Goal: Task Accomplishment & Management: Complete application form

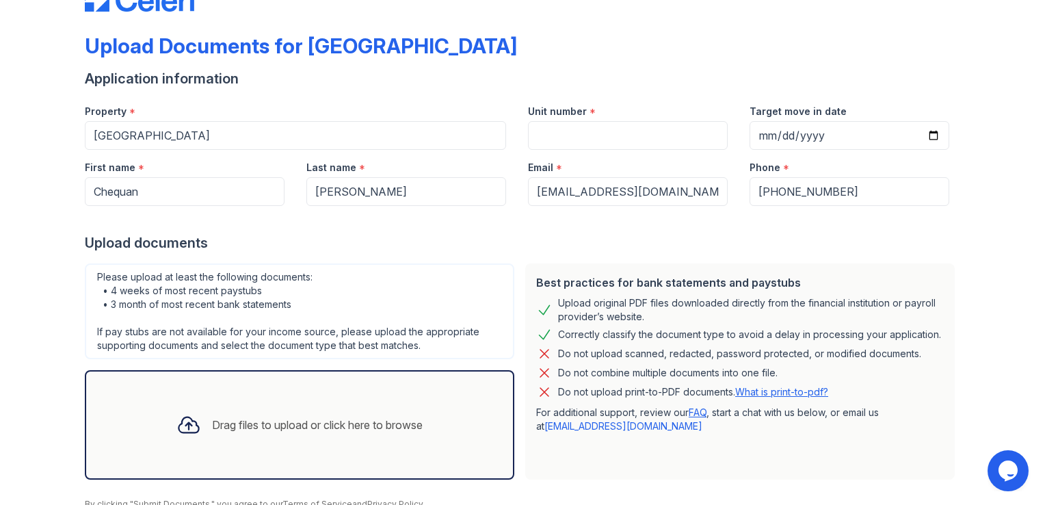
scroll to position [31, 0]
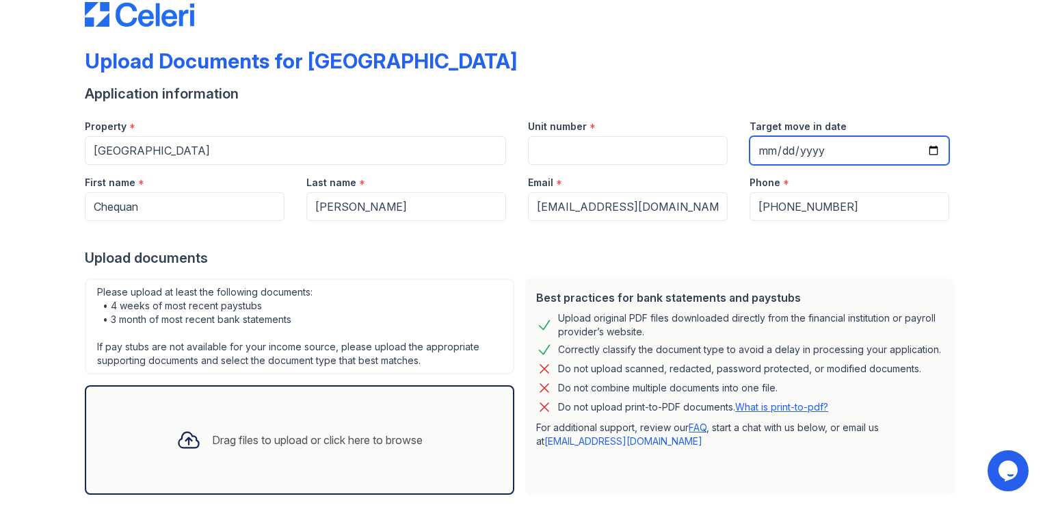
click at [763, 146] on input "Target move in date" at bounding box center [849, 150] width 200 height 29
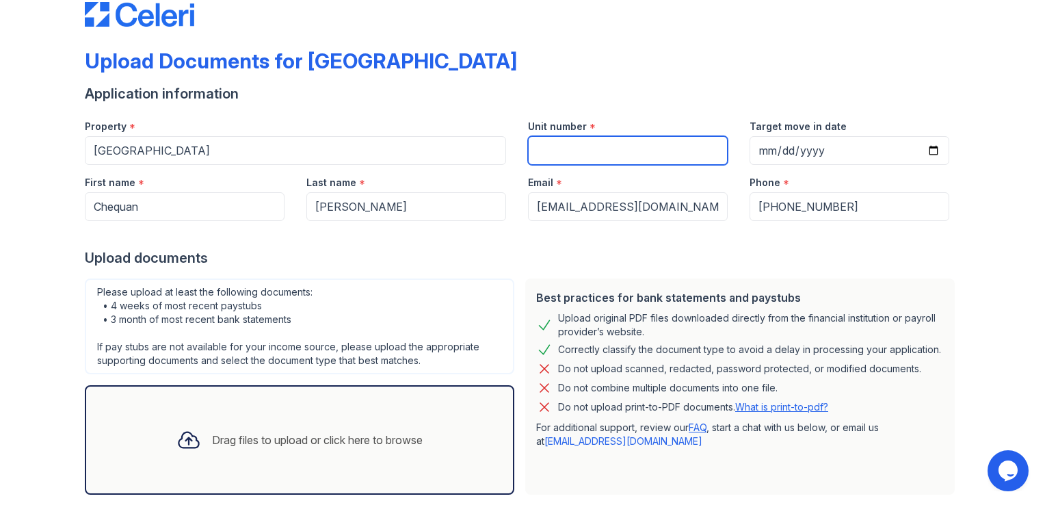
click at [628, 155] on input "Unit number" at bounding box center [628, 150] width 200 height 29
type input "10r"
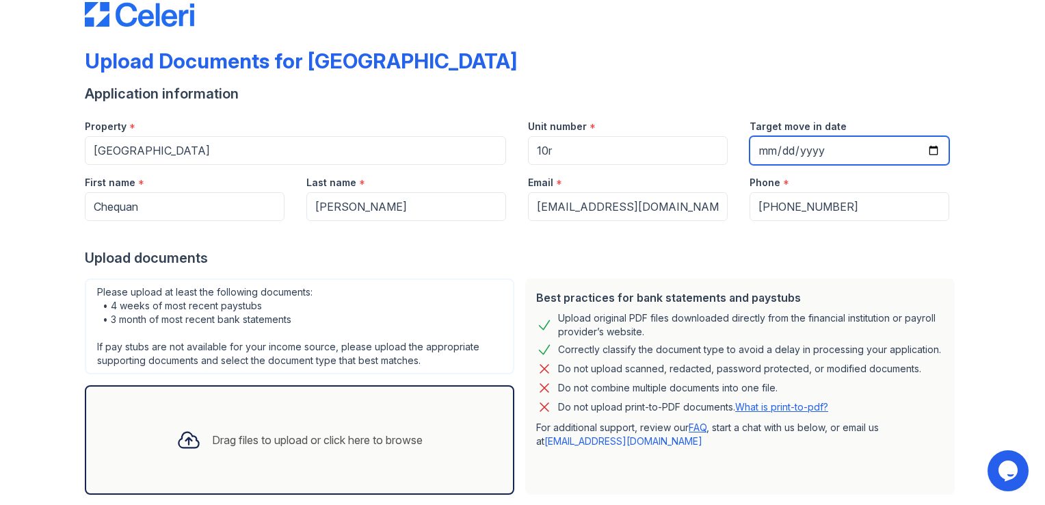
click at [764, 138] on input "Target move in date" at bounding box center [849, 150] width 200 height 29
click at [926, 146] on input "Target move in date" at bounding box center [849, 150] width 200 height 29
type input "[DATE]"
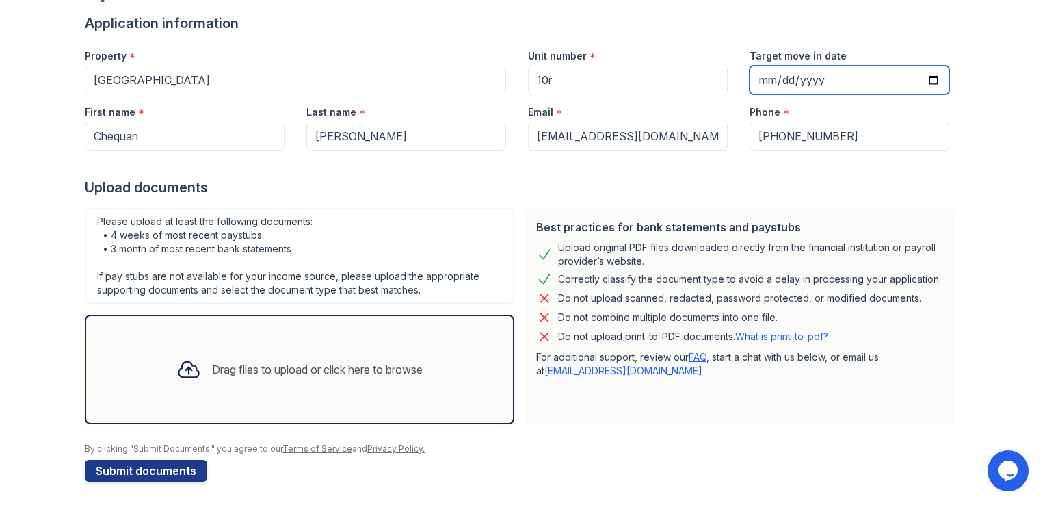
scroll to position [104, 0]
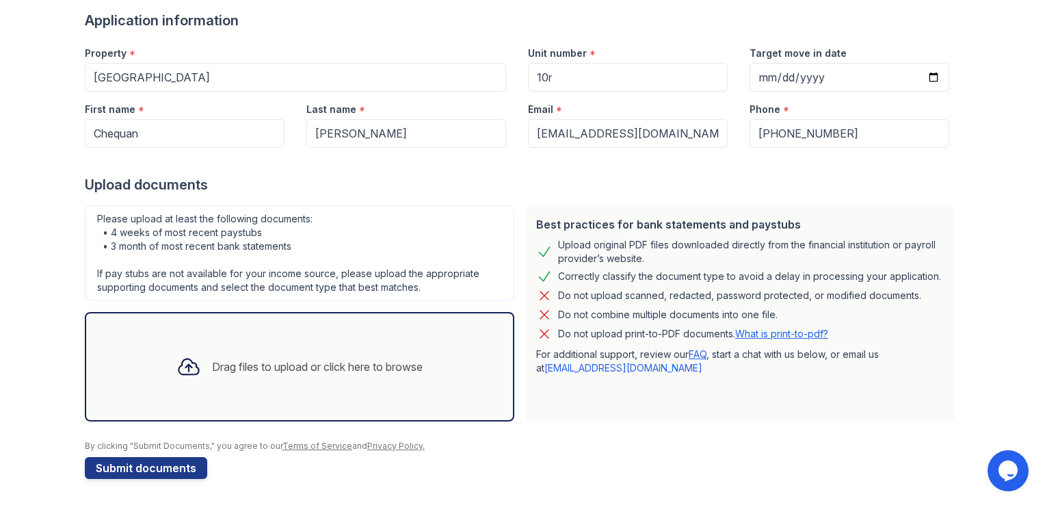
click at [228, 369] on div "Drag files to upload or click here to browse" at bounding box center [317, 366] width 211 height 16
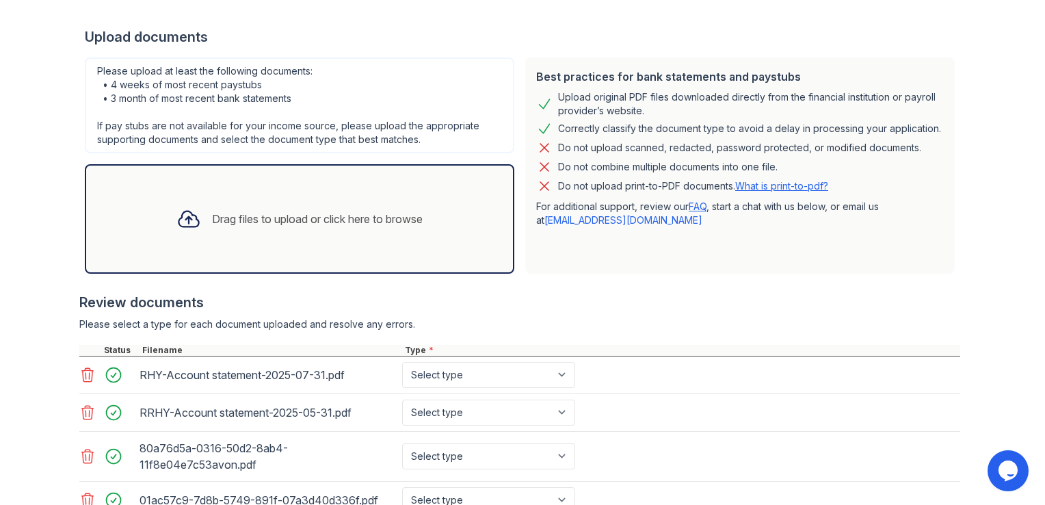
scroll to position [371, 0]
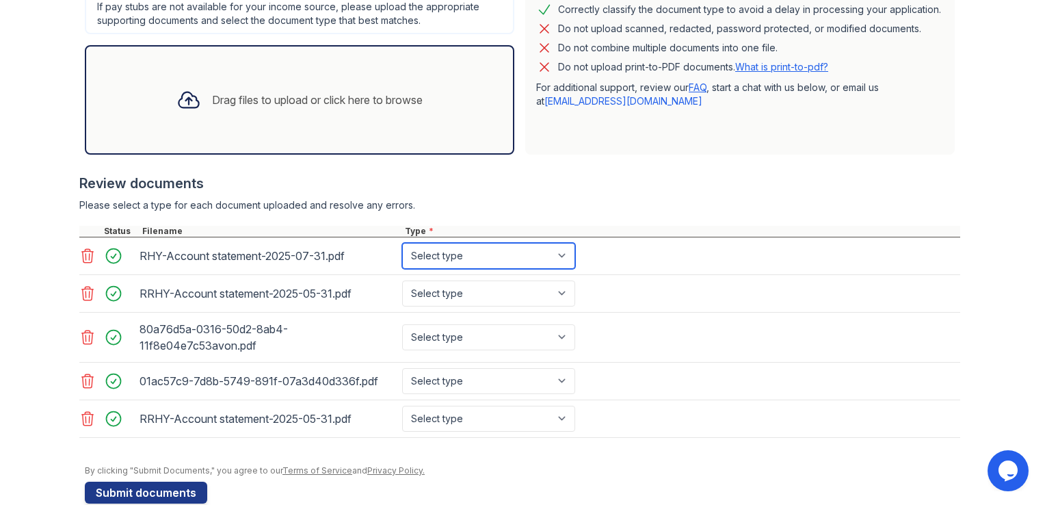
click at [550, 248] on select "Select type Paystub Bank Statement Offer Letter Tax Documents Benefit Award Let…" at bounding box center [488, 256] width 173 height 26
select select "bank_statement"
click at [402, 243] on select "Select type Paystub Bank Statement Offer Letter Tax Documents Benefit Award Let…" at bounding box center [488, 256] width 173 height 26
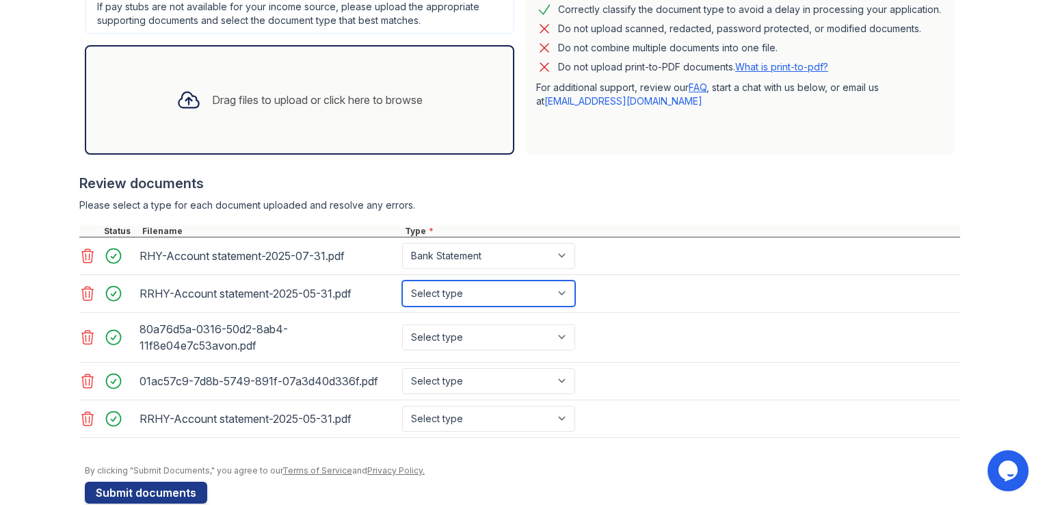
click at [481, 296] on select "Select type Paystub Bank Statement Offer Letter Tax Documents Benefit Award Let…" at bounding box center [488, 293] width 173 height 26
select select "bank_statement"
click at [402, 280] on select "Select type Paystub Bank Statement Offer Letter Tax Documents Benefit Award Let…" at bounding box center [488, 293] width 173 height 26
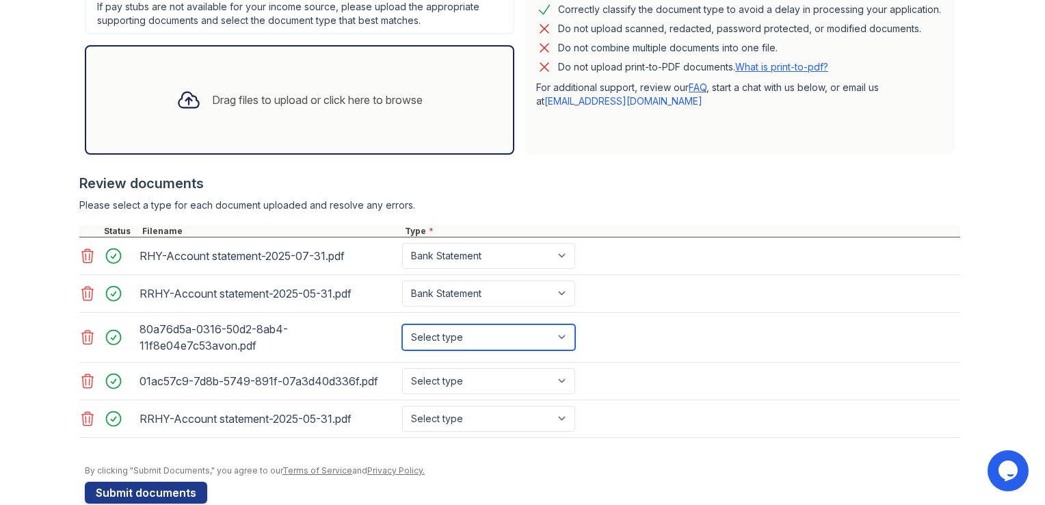
click at [456, 339] on select "Select type Paystub Bank Statement Offer Letter Tax Documents Benefit Award Let…" at bounding box center [488, 337] width 173 height 26
select select "bank_statement"
click at [402, 324] on select "Select type Paystub Bank Statement Offer Letter Tax Documents Benefit Award Let…" at bounding box center [488, 337] width 173 height 26
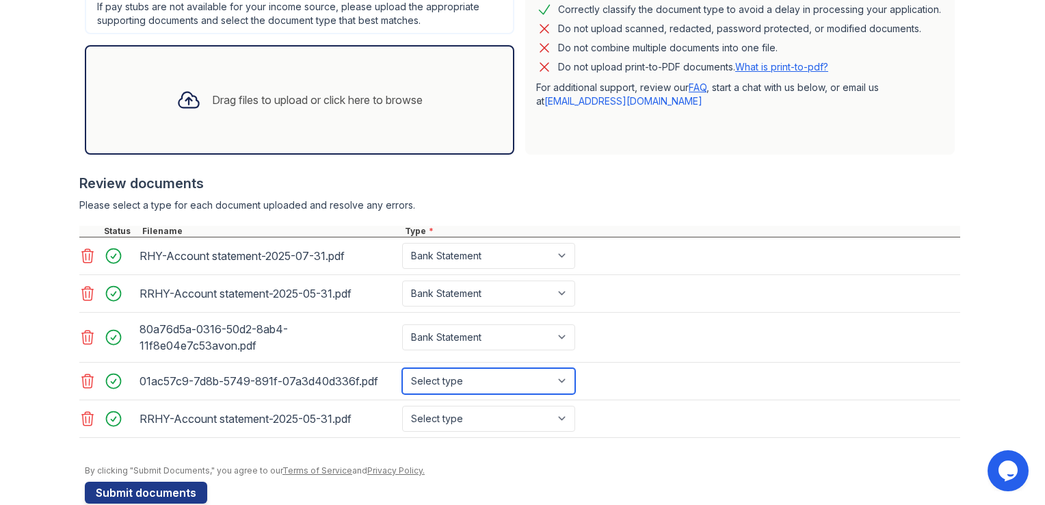
click at [435, 385] on select "Select type Paystub Bank Statement Offer Letter Tax Documents Benefit Award Let…" at bounding box center [488, 381] width 173 height 26
select select "bank_statement"
click at [402, 368] on select "Select type Paystub Bank Statement Offer Letter Tax Documents Benefit Award Let…" at bounding box center [488, 381] width 173 height 26
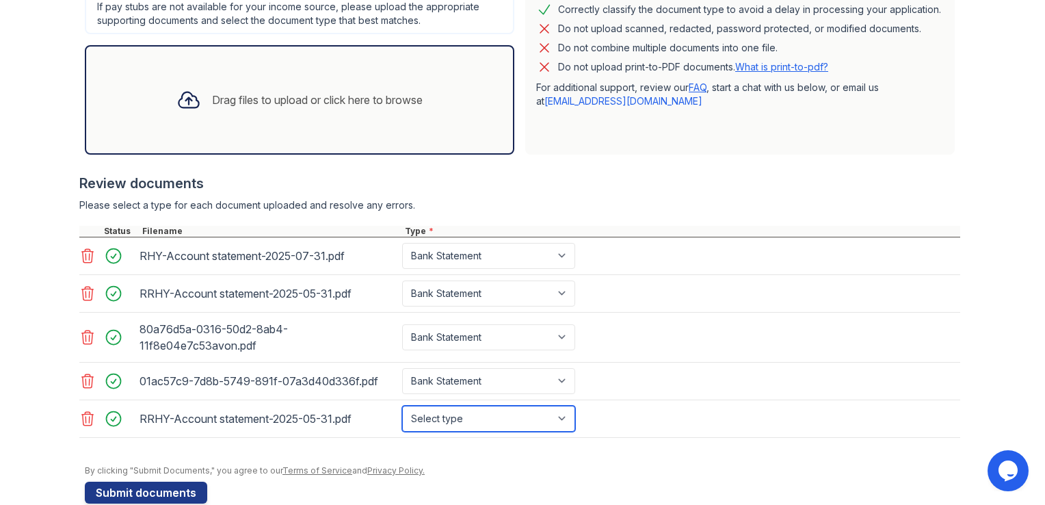
click at [429, 412] on select "Select type Paystub Bank Statement Offer Letter Tax Documents Benefit Award Let…" at bounding box center [488, 418] width 173 height 26
select select "bank_statement"
click at [402, 405] on select "Select type Paystub Bank Statement Offer Letter Tax Documents Benefit Award Let…" at bounding box center [488, 418] width 173 height 26
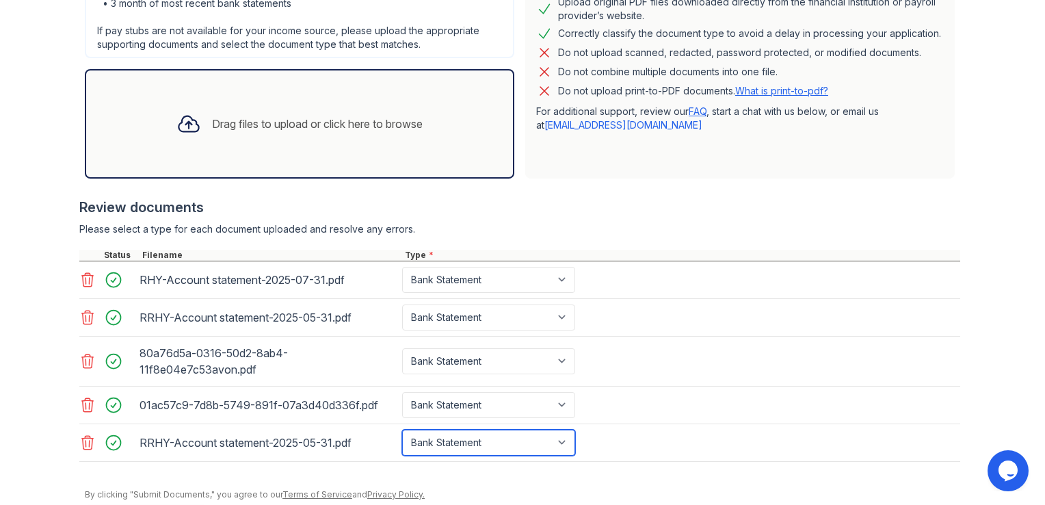
scroll to position [393, 0]
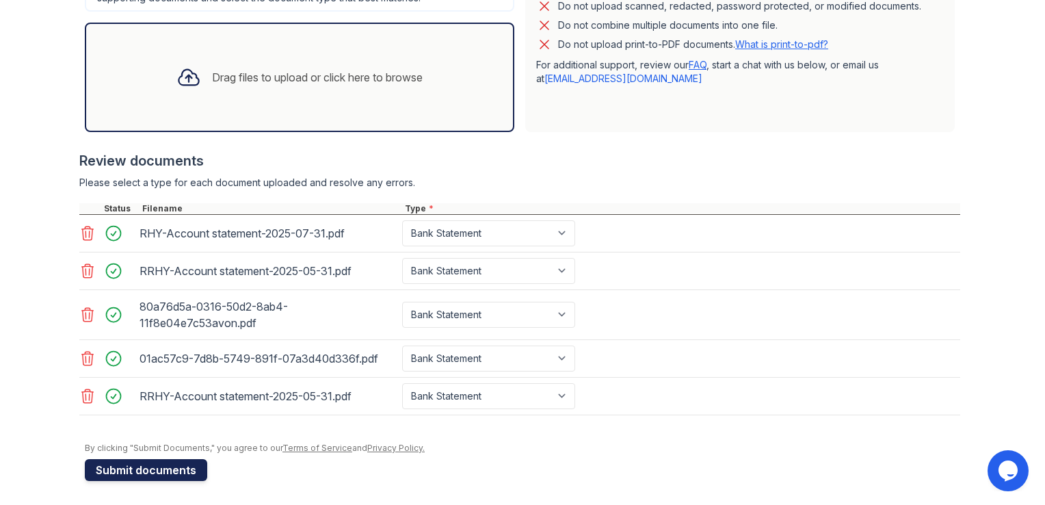
click at [174, 468] on button "Submit documents" at bounding box center [146, 470] width 122 height 22
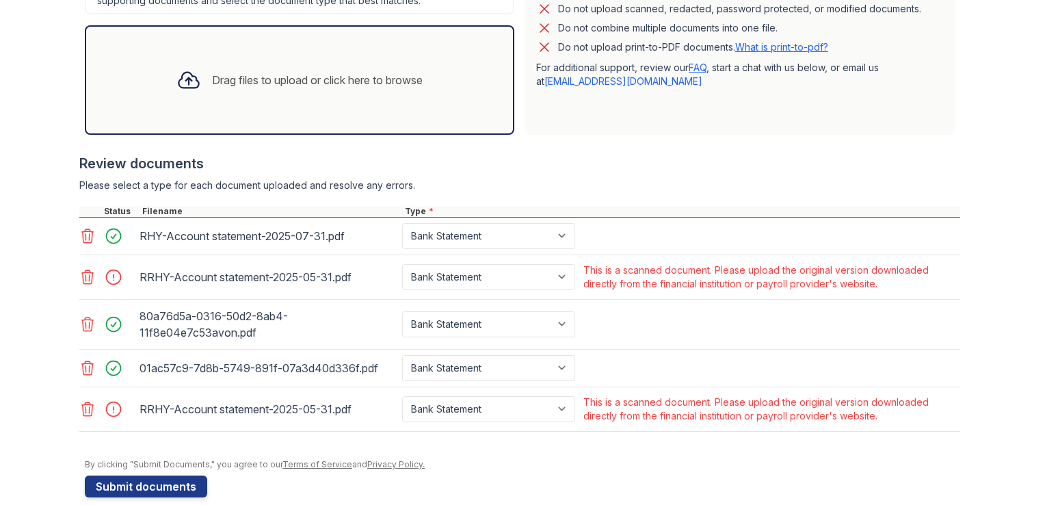
scroll to position [446, 0]
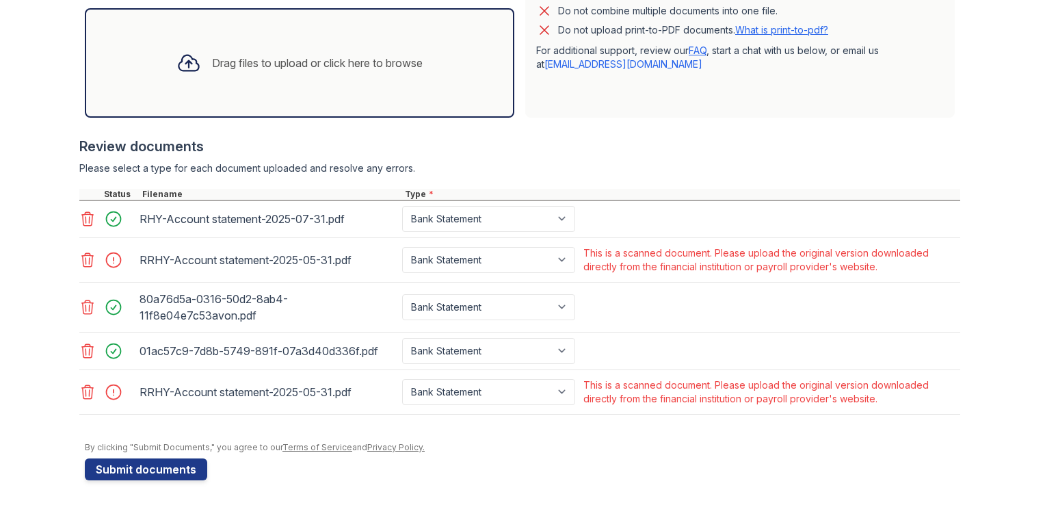
click at [40, 270] on div "Upload Documents for [GEOGRAPHIC_DATA] Please correct the errors below. Applica…" at bounding box center [522, 30] width 1001 height 953
click at [83, 254] on icon at bounding box center [87, 260] width 16 height 16
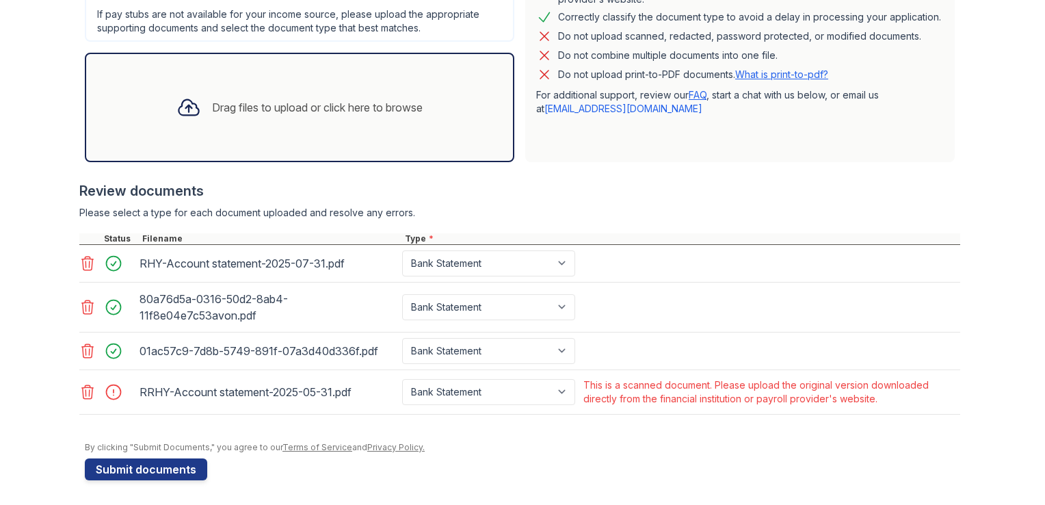
click at [79, 397] on icon at bounding box center [87, 392] width 16 height 16
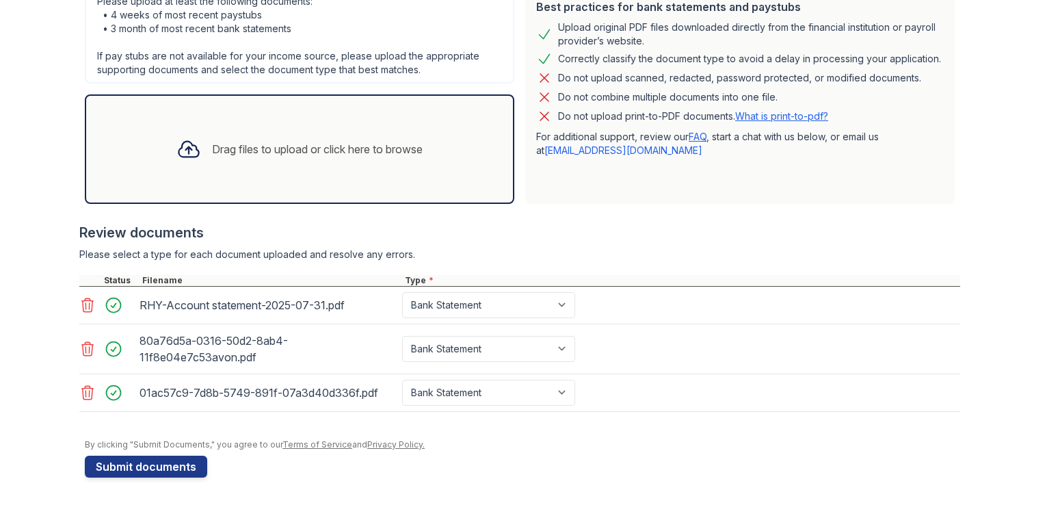
scroll to position [357, 0]
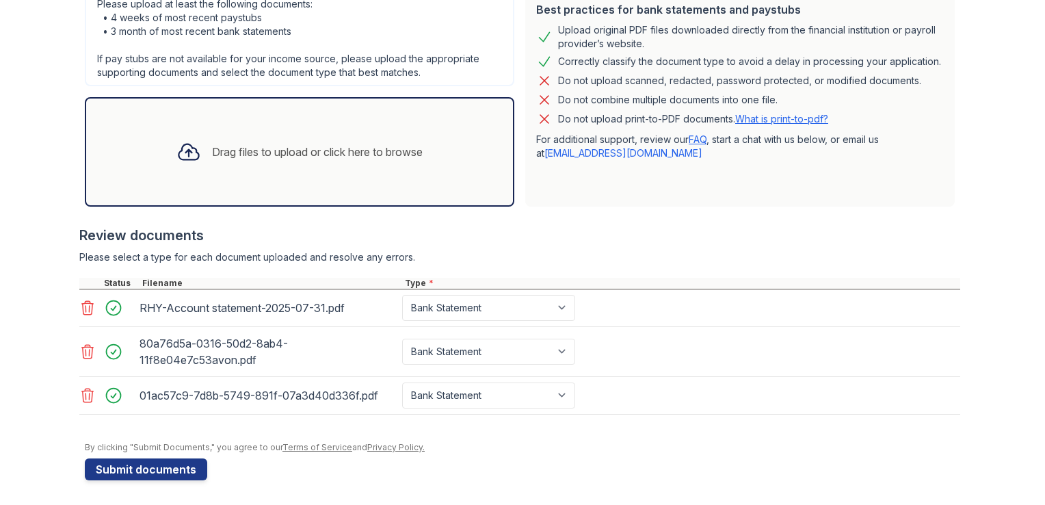
click at [129, 451] on form "Application information Property * [GEOGRAPHIC_DATA] Unit number * 10r Target m…" at bounding box center [522, 138] width 875 height 684
click at [126, 470] on button "Submit documents" at bounding box center [146, 469] width 122 height 22
